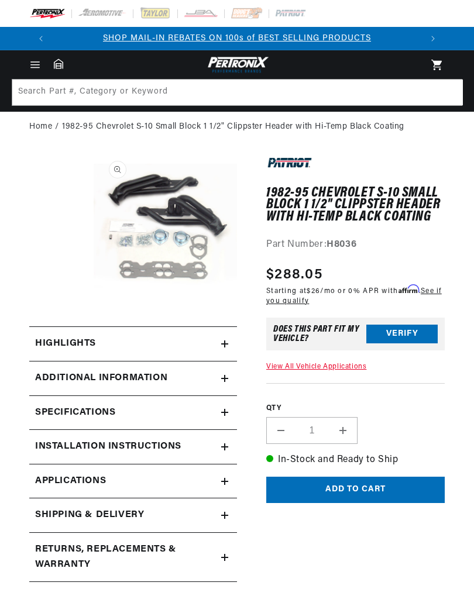
click at [46, 351] on h2 "Specifications" at bounding box center [65, 343] width 61 height 15
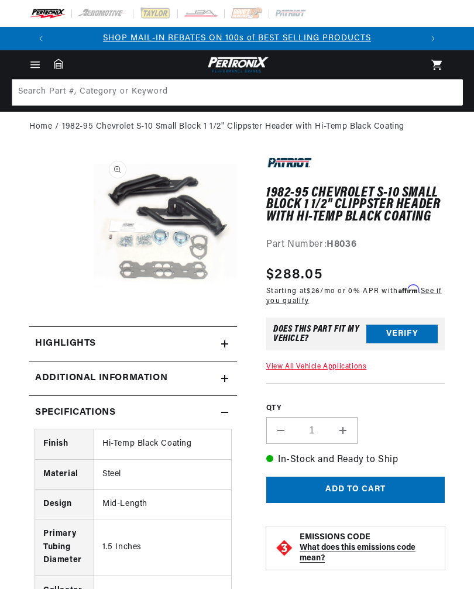
click at [419, 332] on button "Verify" at bounding box center [401, 334] width 71 height 19
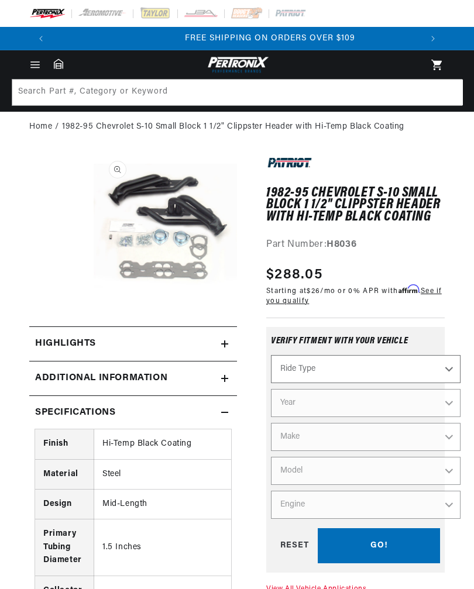
scroll to position [0, 368]
click at [434, 370] on select "Ride Type Automotive Agricultural Industrial Marine Motorcycle" at bounding box center [365, 369] width 189 height 28
select select "Automotive"
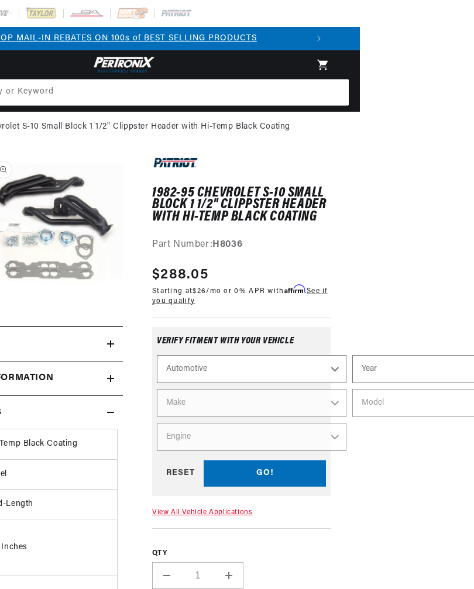
scroll to position [0, 119]
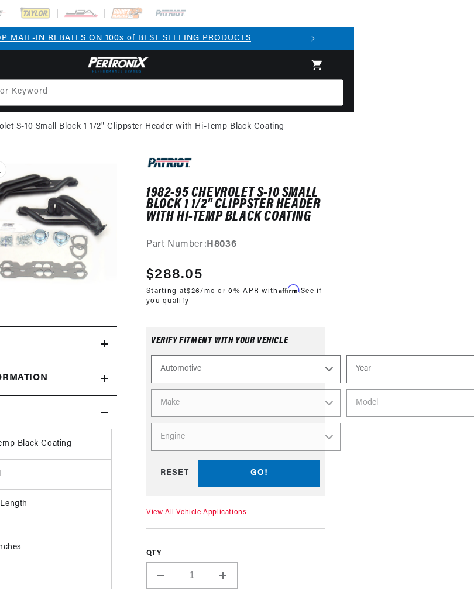
click at [421, 365] on select "Year [DATE] 2021 2020 2019 2018 2017 2016 2015 2014 2013 2012 2011 2010 2009 20…" at bounding box center [441, 369] width 189 height 28
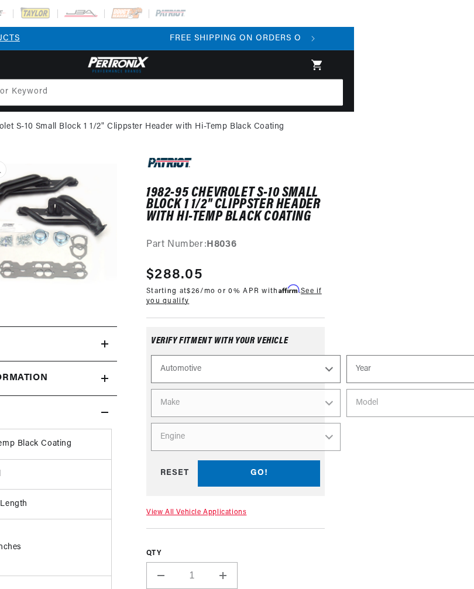
scroll to position [0, 368]
select select "1995"
click at [295, 401] on select "Make Buick Cadillac Chevrolet Chrysler Dodge Ford GMC Hyundai Jeep [GEOGRAPHIC_…" at bounding box center [245, 403] width 189 height 28
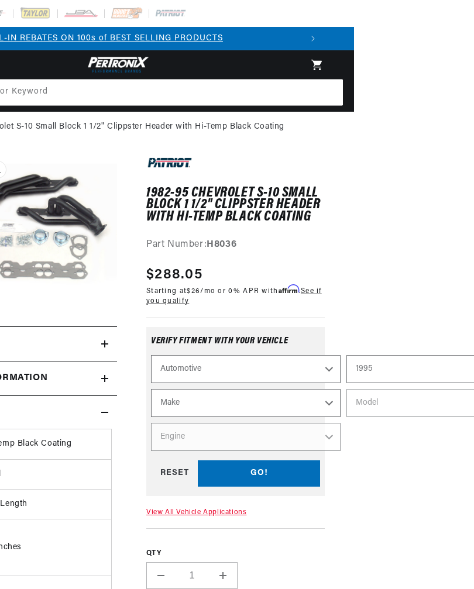
scroll to position [0, 0]
select select "Chevrolet"
click at [436, 401] on select "Model Astro [GEOGRAPHIC_DATA] Blazer C1500 C1500 Suburban C2500 C2500 Suburban …" at bounding box center [440, 403] width 189 height 28
select select "S10"
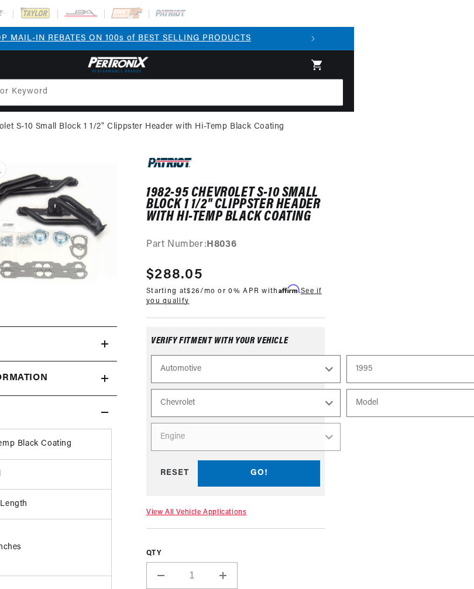
select select "S10"
click at [323, 435] on select "Engine 4.3L" at bounding box center [245, 437] width 189 height 28
click at [282, 472] on div "GO! RESET" at bounding box center [235, 473] width 169 height 26
